Goal: Check status: Check status

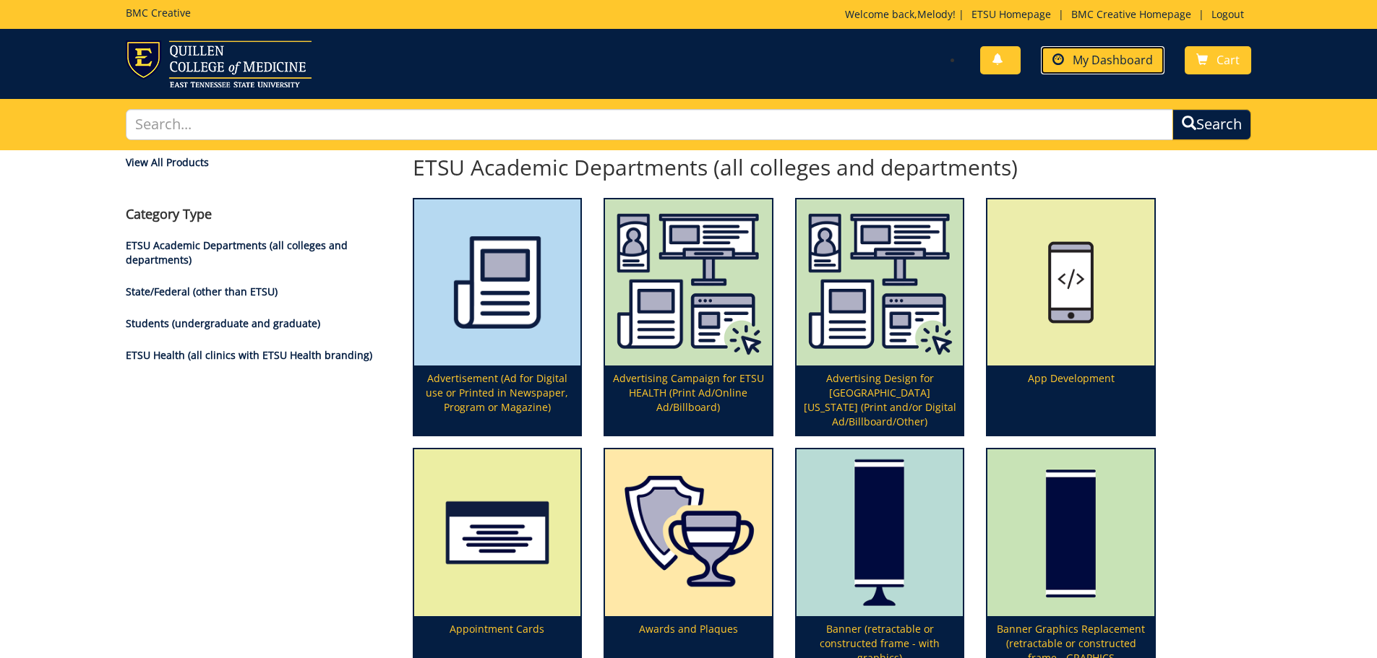
click at [1093, 61] on span "My Dashboard" at bounding box center [1112, 60] width 80 height 16
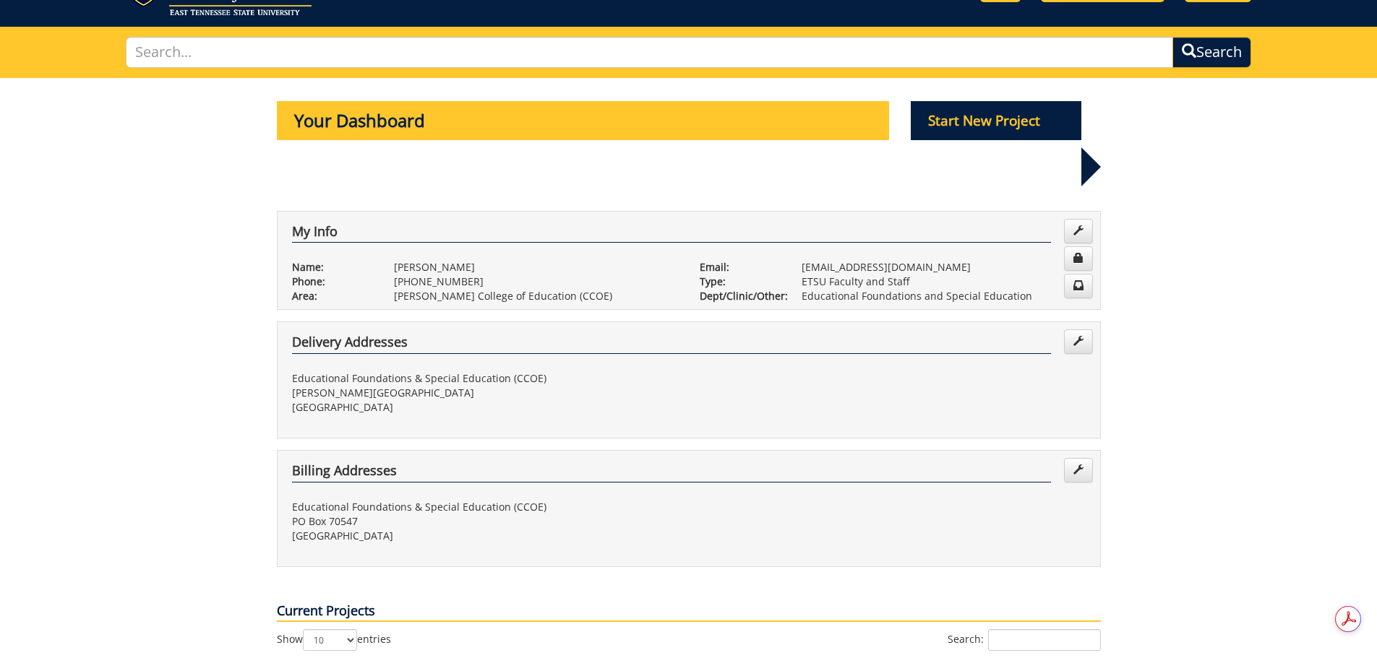
scroll to position [361, 0]
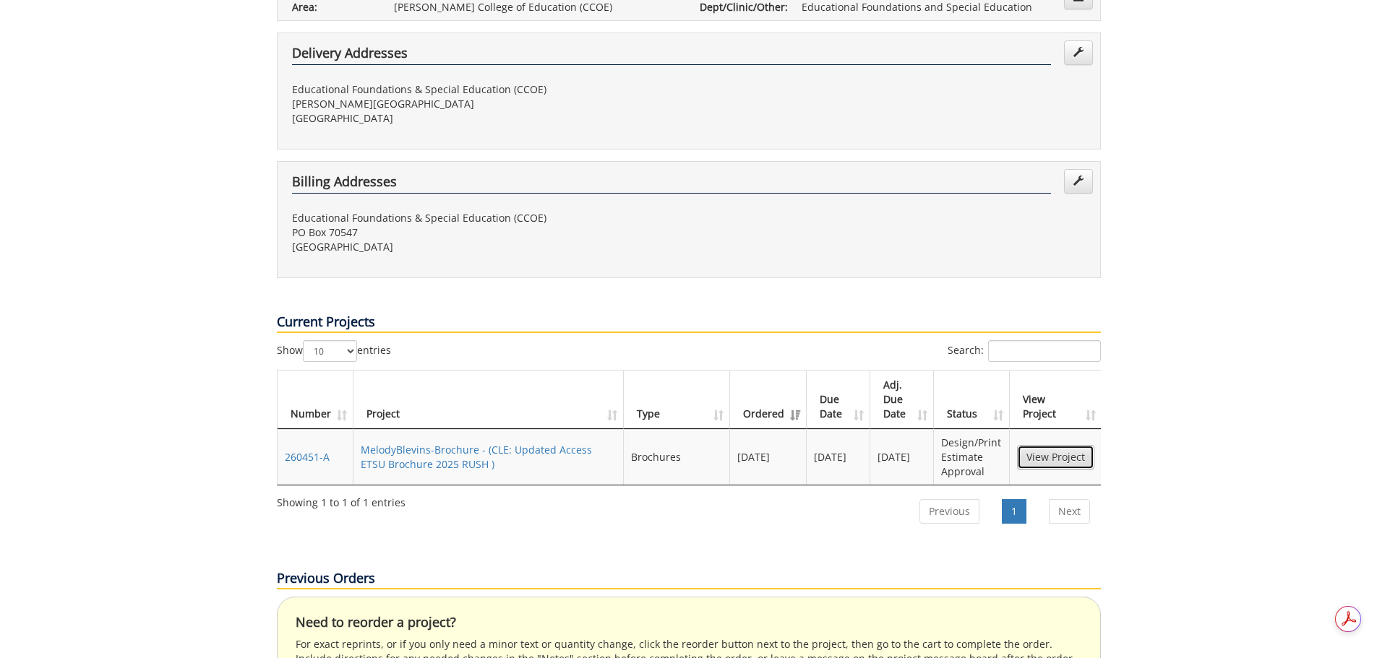
click at [1046, 445] on link "View Project" at bounding box center [1055, 457] width 77 height 25
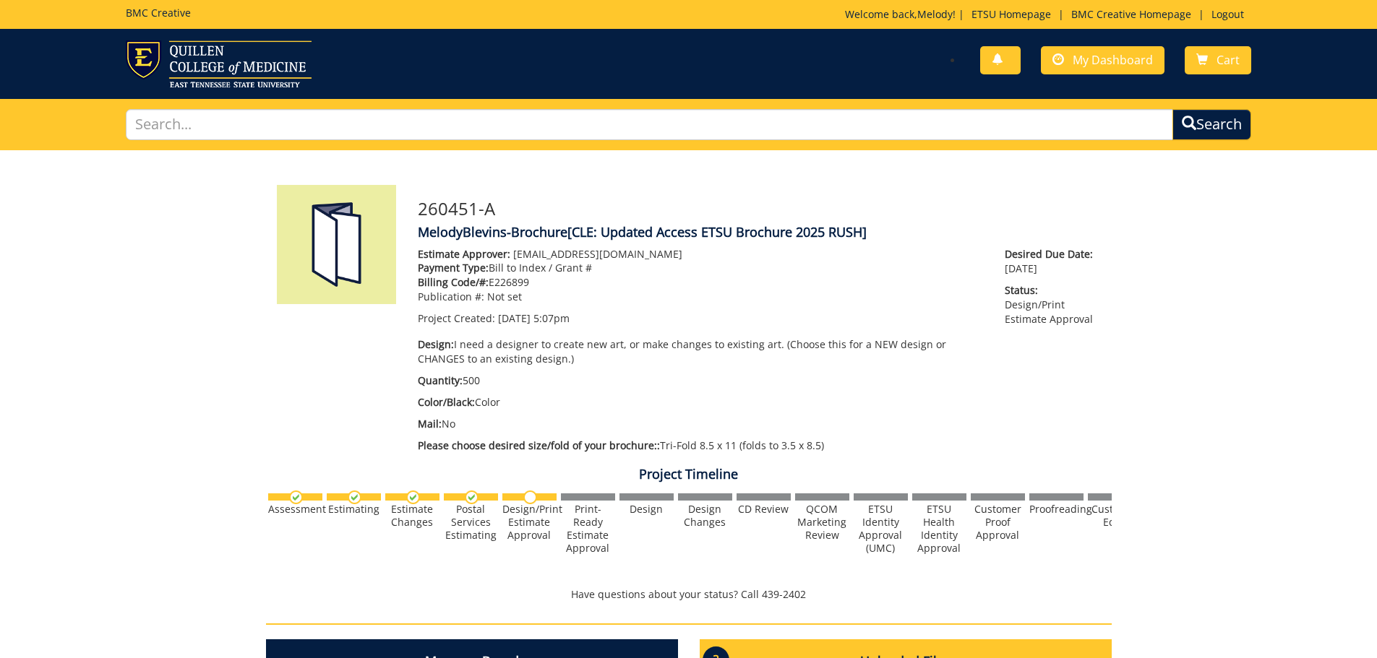
scroll to position [361, 0]
